Goal: Transaction & Acquisition: Purchase product/service

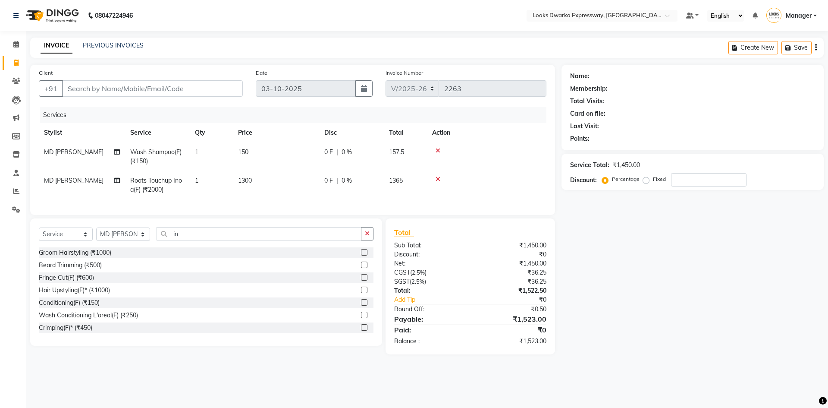
select select "6011"
select select "service"
select select "43892"
click at [790, 53] on button "Save" at bounding box center [797, 47] width 30 height 13
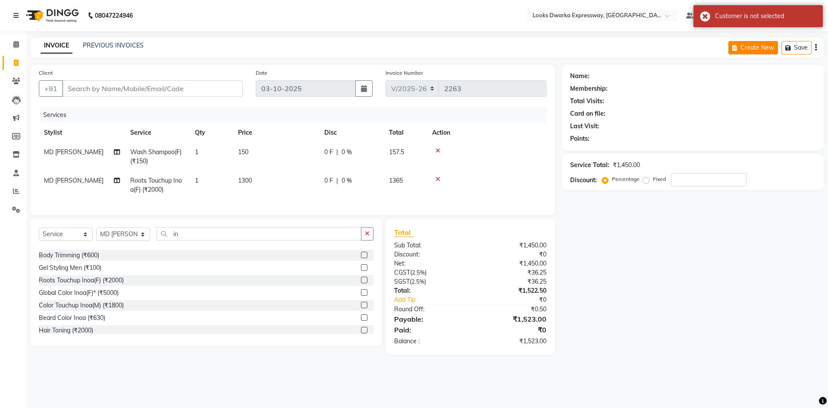
click at [758, 51] on button "Create New" at bounding box center [754, 47] width 50 height 13
select select "service"
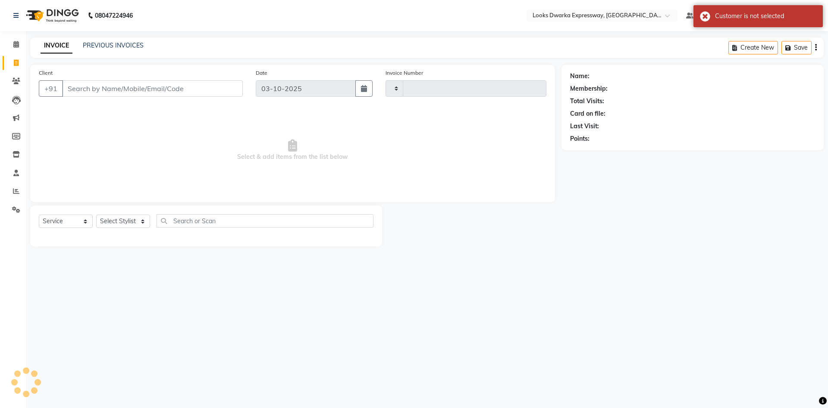
type input "2263"
select select "6011"
click at [763, 50] on button "Create New" at bounding box center [754, 47] width 50 height 13
select select "6011"
select select "service"
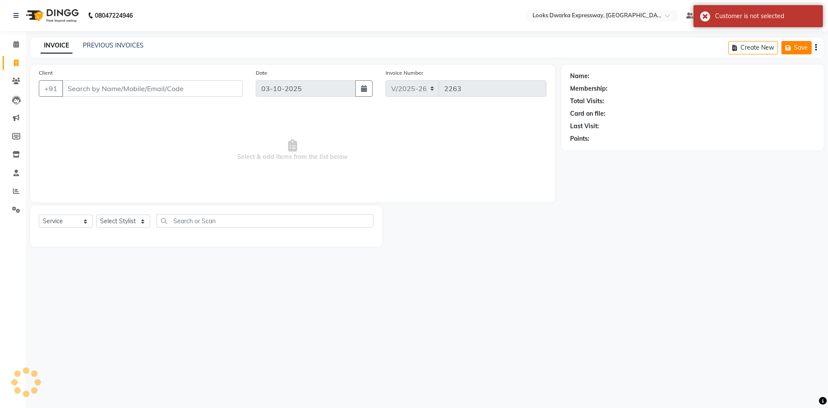
click at [802, 51] on button "Save" at bounding box center [797, 47] width 30 height 13
click at [749, 47] on button "Create New" at bounding box center [754, 47] width 50 height 13
select select "service"
type input "2263"
select select "6011"
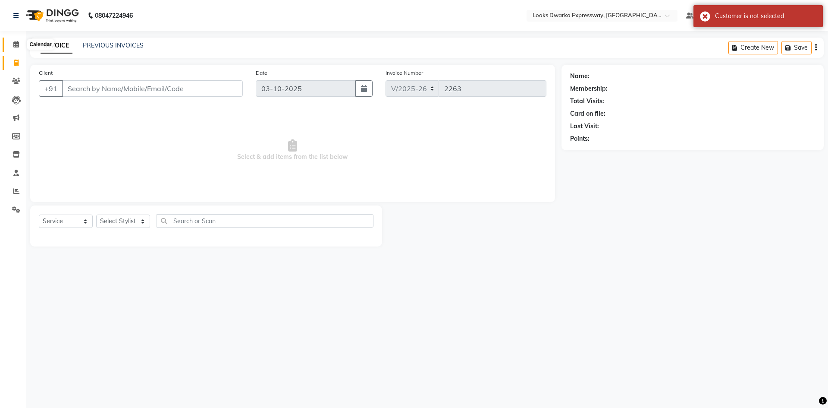
click at [17, 47] on span at bounding box center [16, 45] width 15 height 10
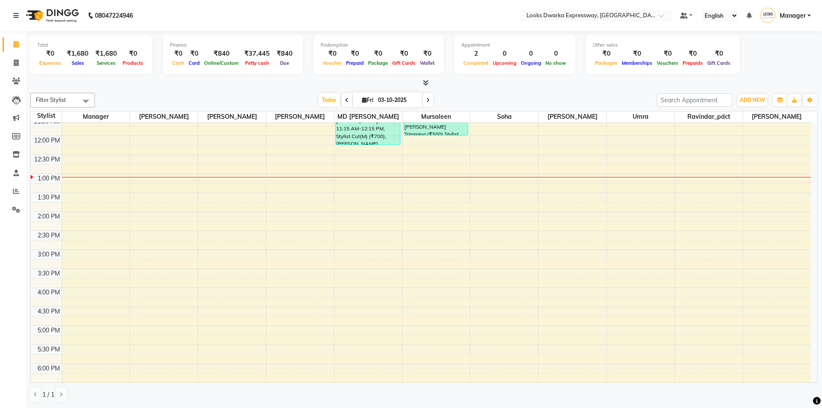
scroll to position [43, 0]
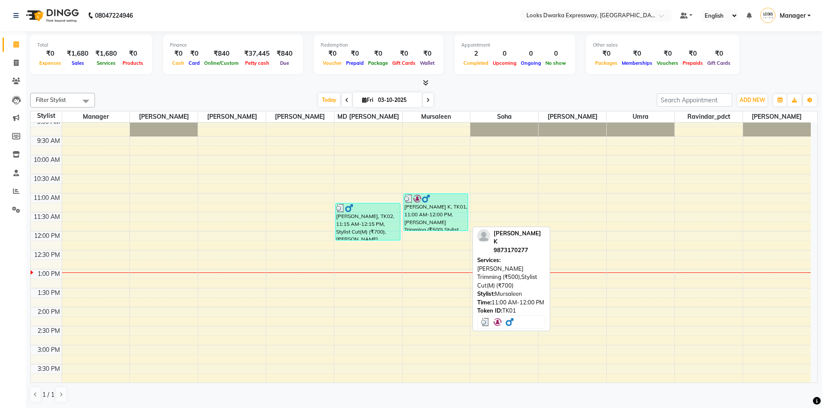
click at [433, 213] on div "[PERSON_NAME] K, TK01, 11:00 AM-12:00 PM, [PERSON_NAME] Trimming (₹500),Stylist…" at bounding box center [436, 212] width 64 height 37
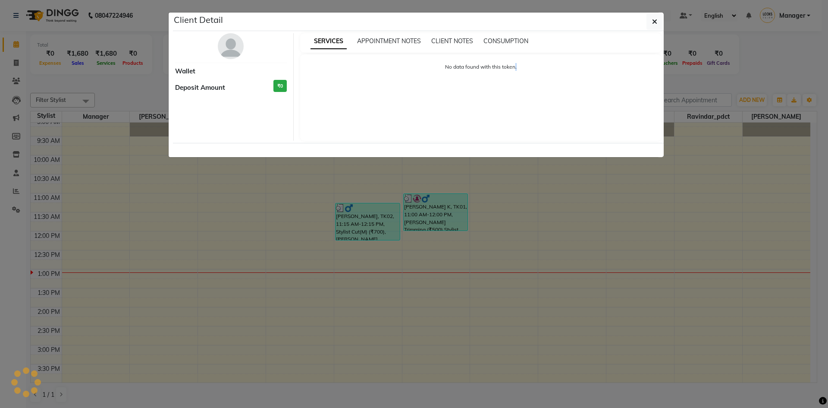
click at [433, 213] on ngb-modal-window "Client Detail Wallet Deposit Amount ₹0 SERVICES APPOINTMENT NOTES CLIENT NOTES …" at bounding box center [414, 204] width 828 height 408
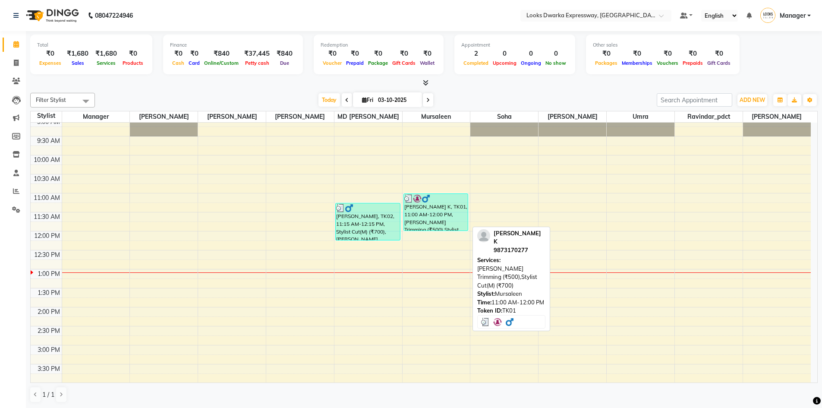
click at [433, 213] on div "[PERSON_NAME] K, TK01, 11:00 AM-12:00 PM, [PERSON_NAME] Trimming (₹500),Stylist…" at bounding box center [436, 212] width 64 height 37
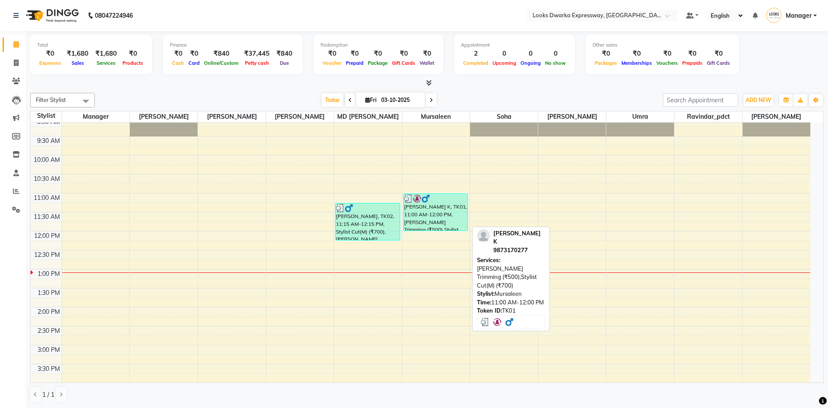
select select "3"
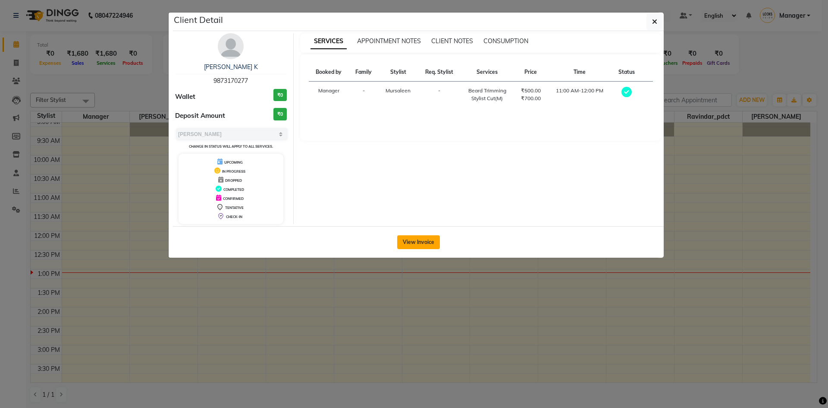
click at [416, 245] on button "View Invoice" at bounding box center [418, 242] width 43 height 14
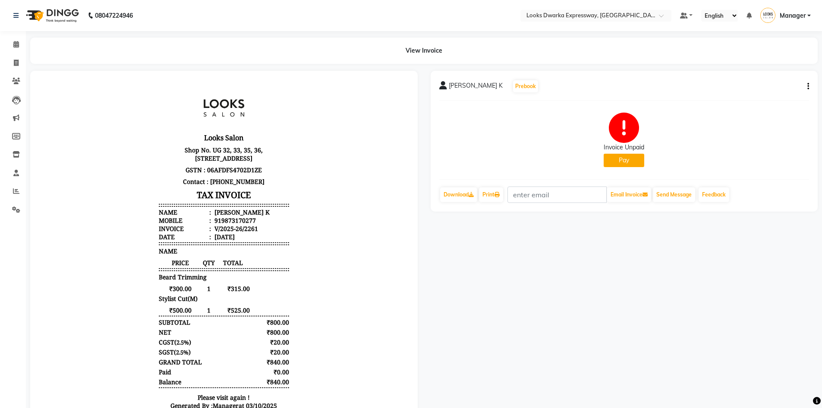
click at [624, 166] on button "Pay" at bounding box center [624, 160] width 41 height 13
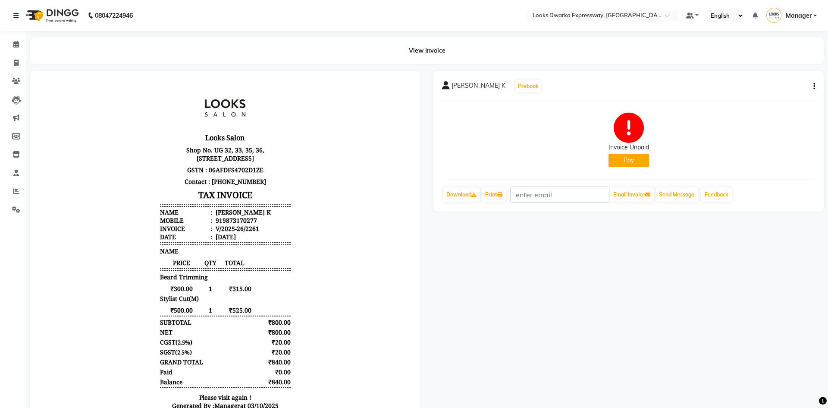
select select "1"
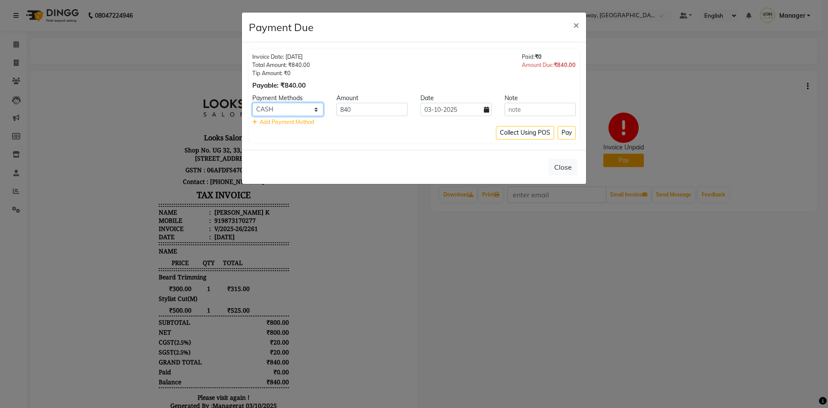
click at [296, 110] on select "UPI CASH CARD" at bounding box center [287, 109] width 71 height 13
click at [252, 103] on select "UPI CASH CARD" at bounding box center [287, 109] width 71 height 13
click at [362, 113] on input "840" at bounding box center [372, 109] width 71 height 13
type input "8"
type input "5"
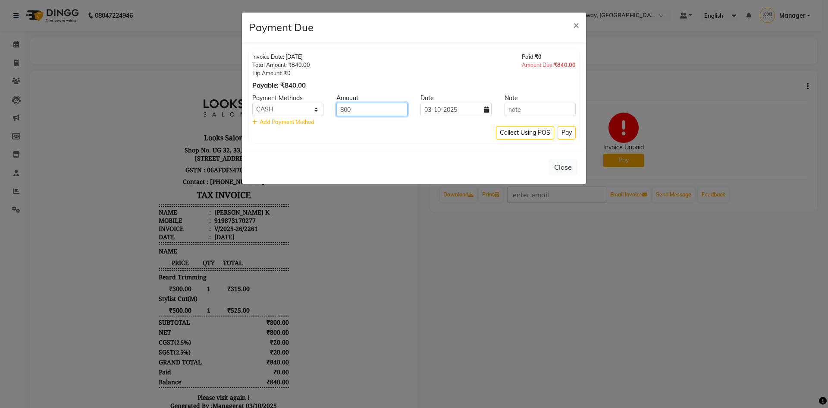
type input "800"
click at [325, 133] on div "Collect Using POS Pay" at bounding box center [414, 132] width 324 height 13
click at [262, 119] on span "Add Payment Method" at bounding box center [287, 121] width 55 height 7
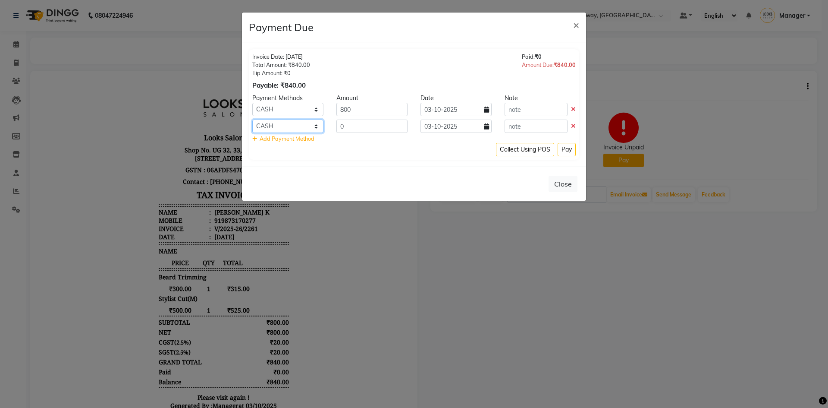
click at [294, 129] on select "UPI CASH CARD" at bounding box center [287, 126] width 71 height 13
select select "8"
click at [252, 120] on select "UPI CASH CARD" at bounding box center [287, 126] width 71 height 13
click at [350, 128] on input "0" at bounding box center [372, 126] width 71 height 13
type input "40"
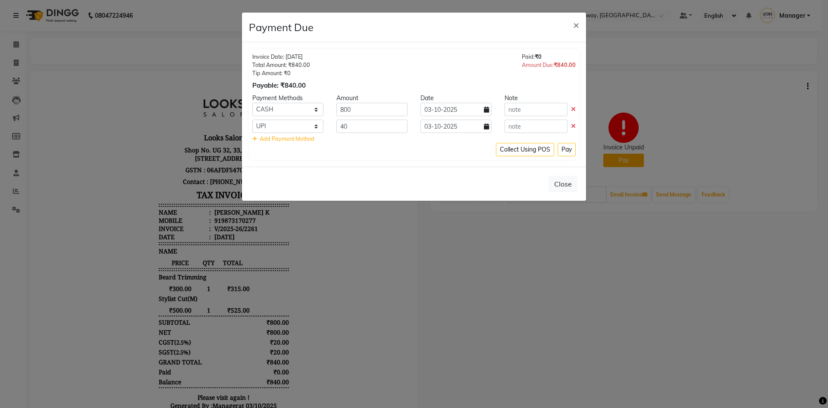
click at [397, 179] on div "Close" at bounding box center [414, 184] width 344 height 34
click at [564, 151] on button "Pay" at bounding box center [567, 149] width 18 height 13
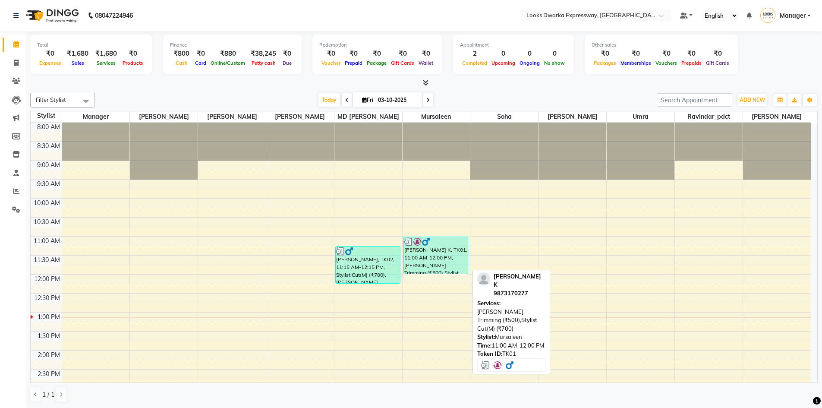
click at [423, 260] on div "[PERSON_NAME] K, TK01, 11:00 AM-12:00 PM, [PERSON_NAME] Trimming (₹500),Stylist…" at bounding box center [436, 255] width 64 height 37
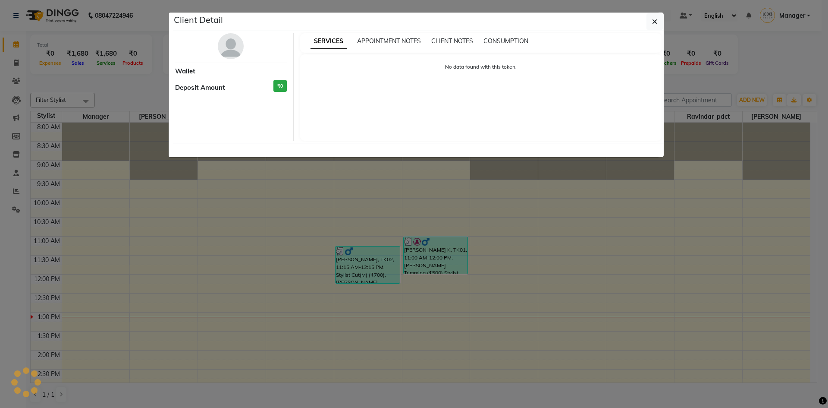
select select "3"
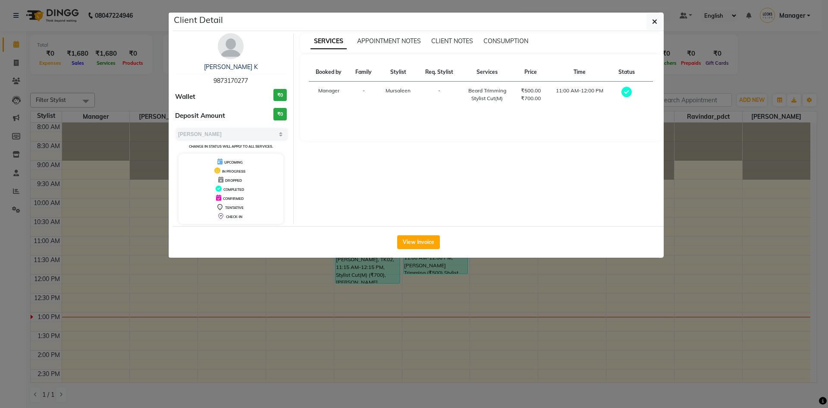
click at [420, 245] on button "View Invoice" at bounding box center [418, 242] width 43 height 14
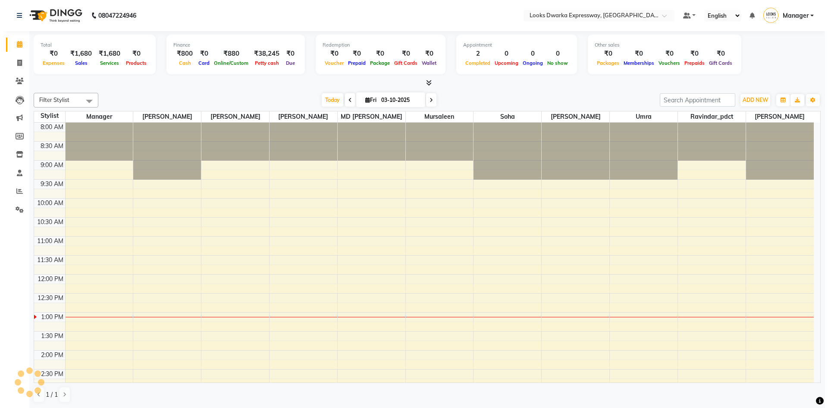
scroll to position [190, 0]
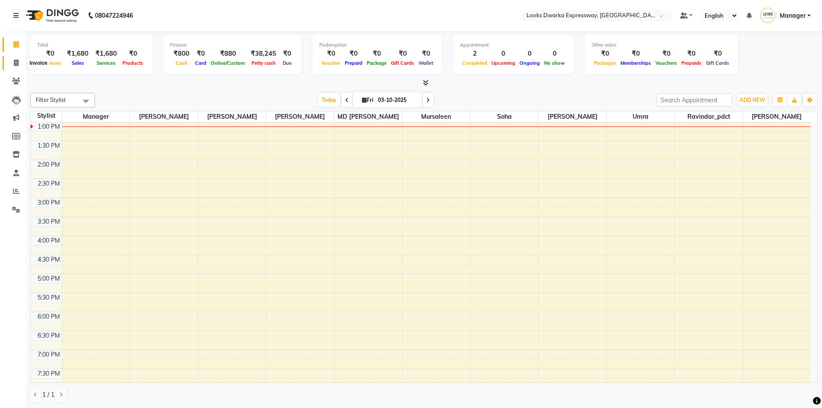
click at [21, 60] on span at bounding box center [16, 63] width 15 height 10
select select "service"
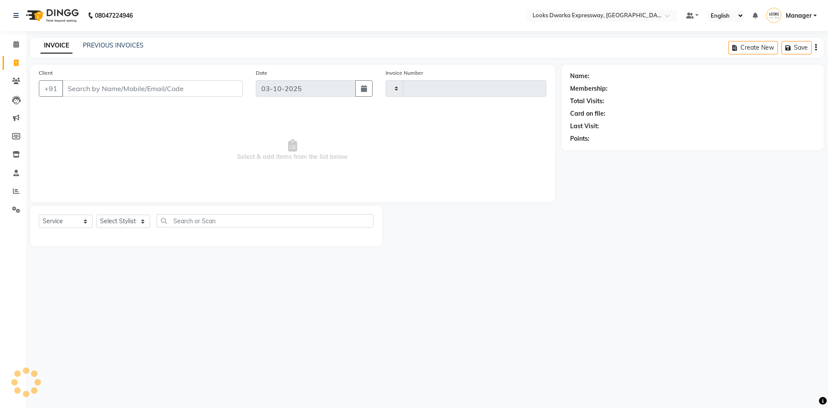
type input "2263"
select select "6011"
click at [103, 85] on input "Client" at bounding box center [152, 88] width 181 height 16
click at [20, 81] on span at bounding box center [16, 81] width 15 height 10
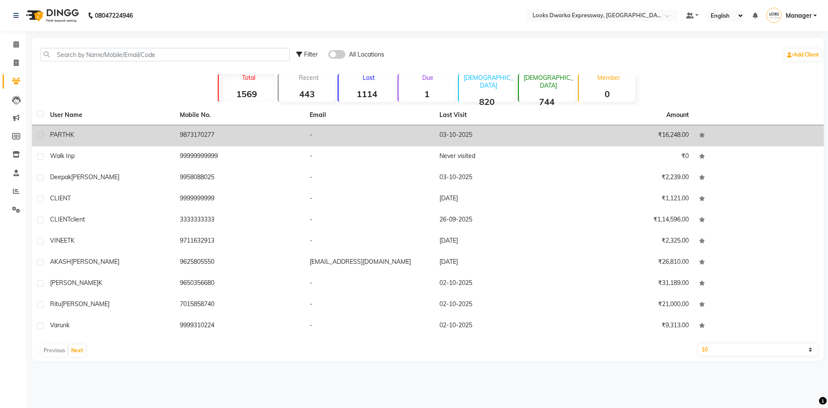
drag, startPoint x: 223, startPoint y: 129, endPoint x: 175, endPoint y: 135, distance: 49.1
click at [175, 135] on td "9873170277" at bounding box center [240, 135] width 130 height 21
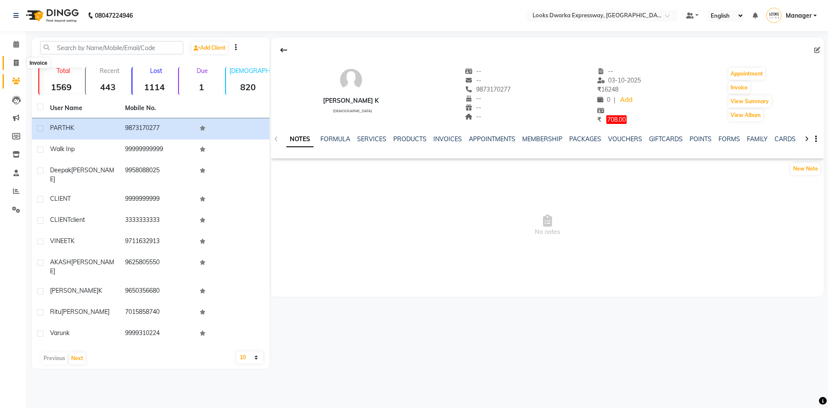
click at [17, 62] on icon at bounding box center [16, 63] width 5 height 6
select select "6011"
select select "service"
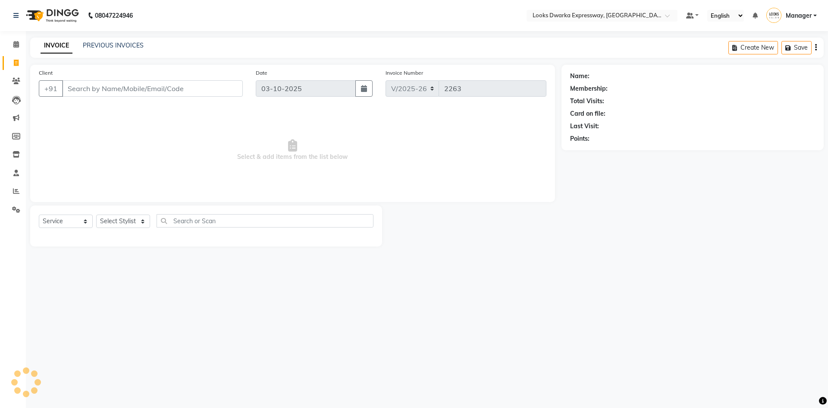
click at [109, 88] on input "Client" at bounding box center [152, 88] width 181 height 16
type input "9873170277"
select select "1: Object"
